Goal: Task Accomplishment & Management: Manage account settings

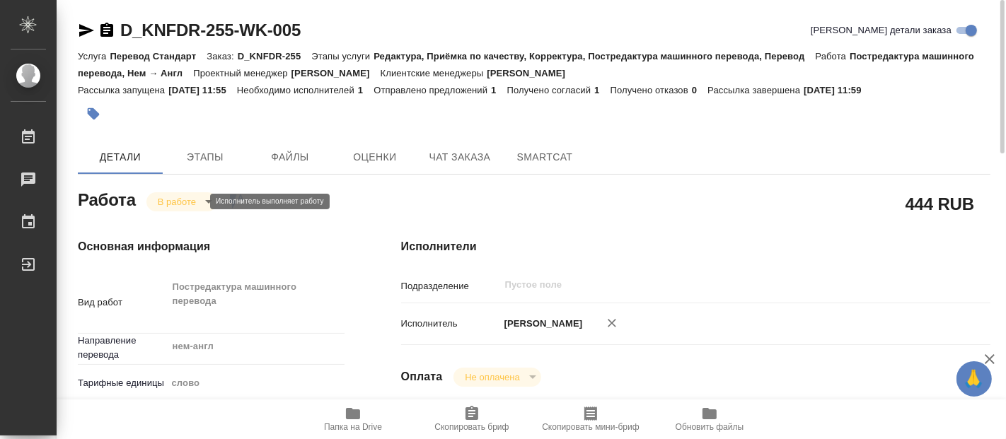
click at [184, 202] on body "🙏 .cls-1 fill:#fff; AWATERA Fadeeva Elena Работы 0 Чаты График Выйти D_KNFDR-25…" at bounding box center [503, 219] width 1006 height 439
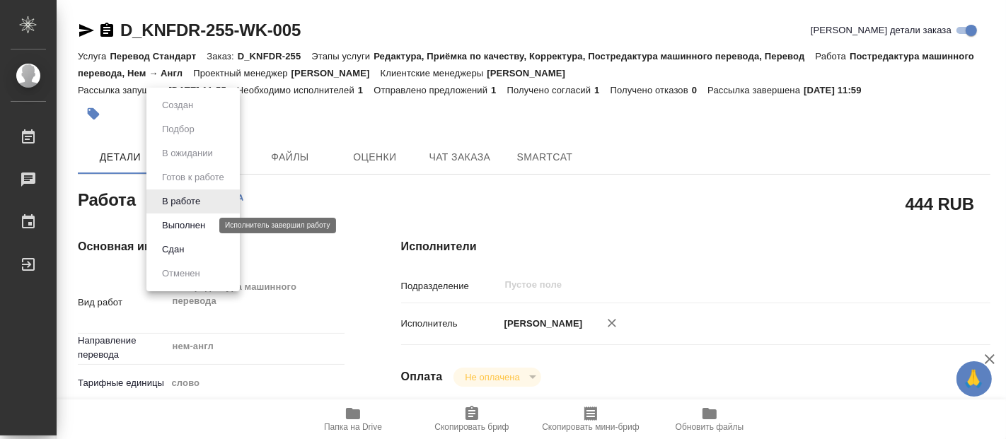
click at [182, 222] on button "Выполнен" at bounding box center [184, 226] width 52 height 16
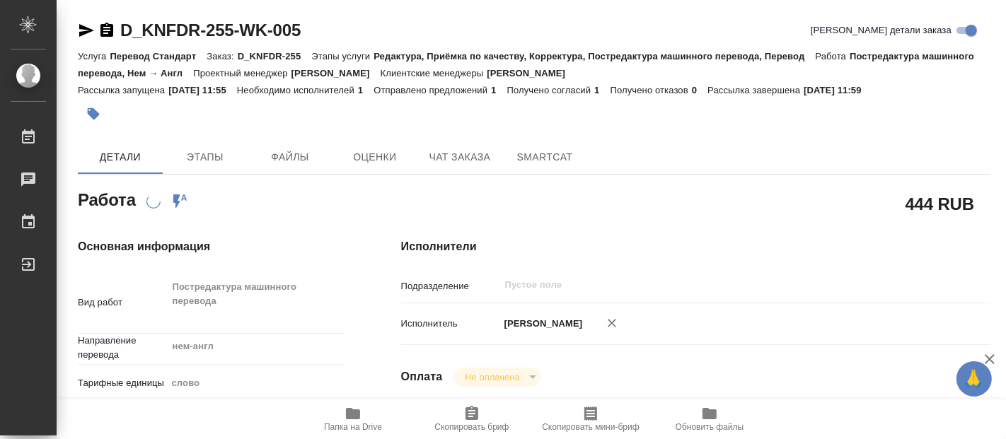
click at [359, 416] on icon "button" at bounding box center [353, 413] width 14 height 11
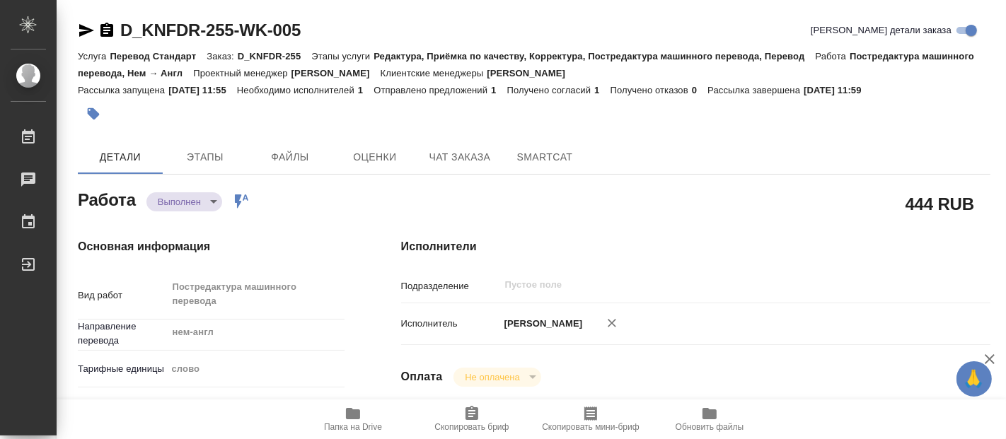
type textarea "x"
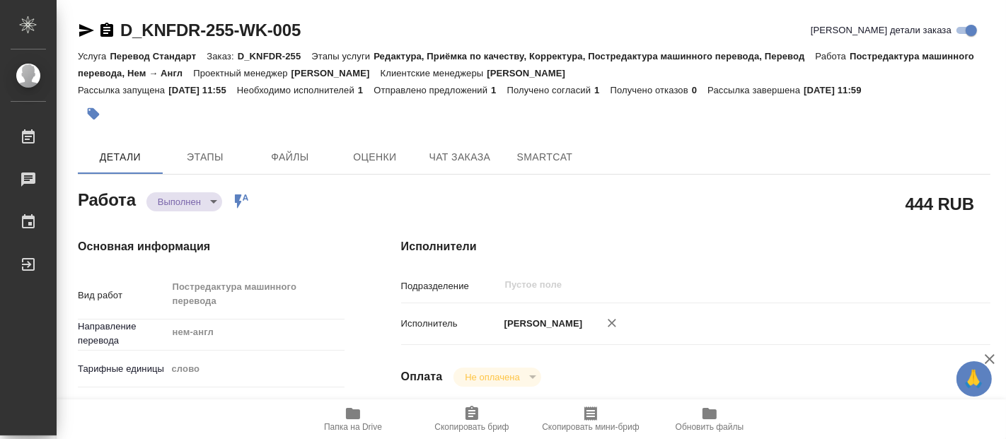
type textarea "x"
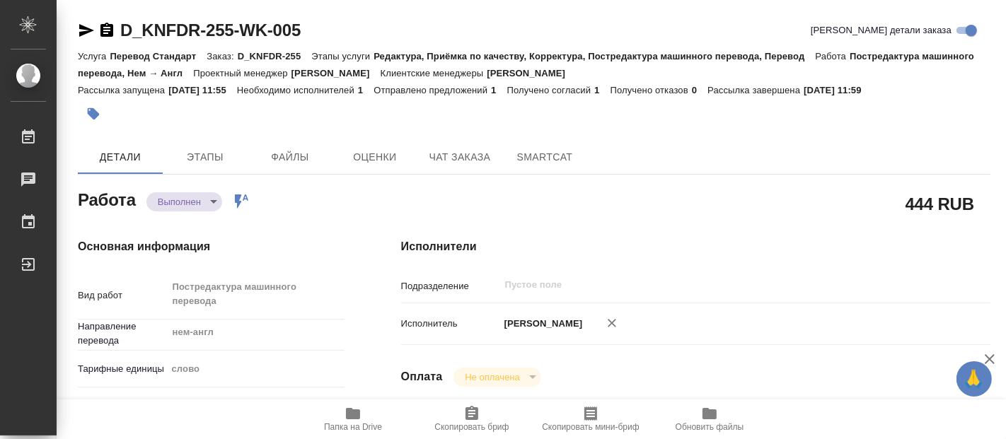
type textarea "x"
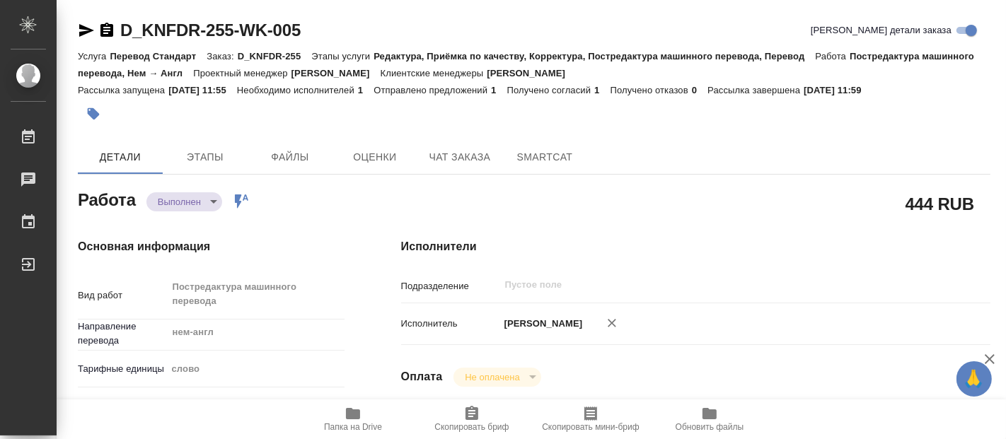
type textarea "x"
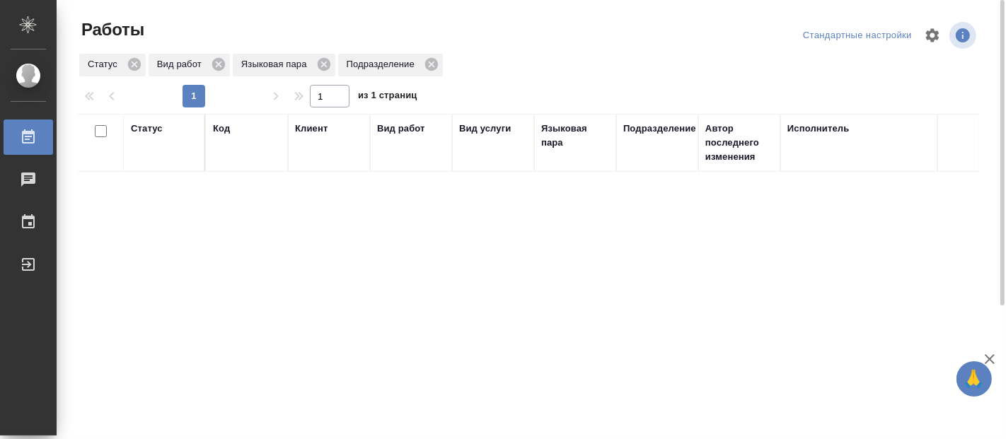
click at [231, 333] on div "Статус Код Клиент Вид работ Вид услуги Языковая пара Подразделение Автор послед…" at bounding box center [529, 368] width 902 height 509
